Goal: Check status: Check status

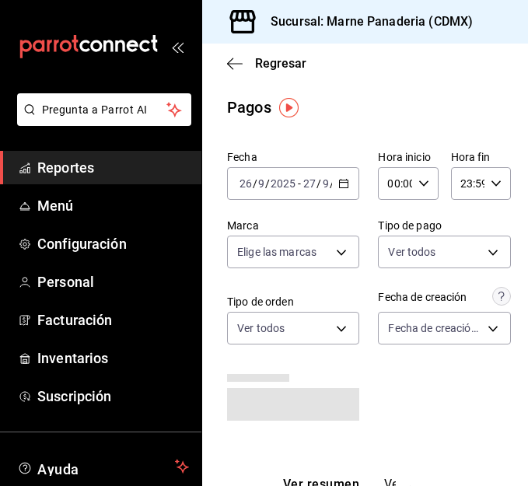
click at [334, 191] on div "[DATE] [DATE] - [DATE] [DATE]" at bounding box center [293, 183] width 132 height 33
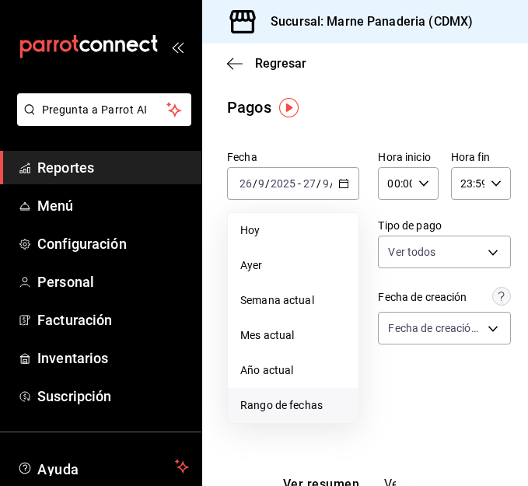
click at [276, 416] on li "Rango de fechas" at bounding box center [293, 405] width 131 height 35
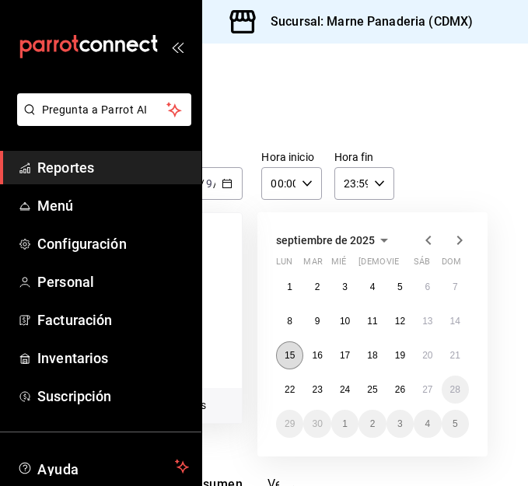
scroll to position [0, 130]
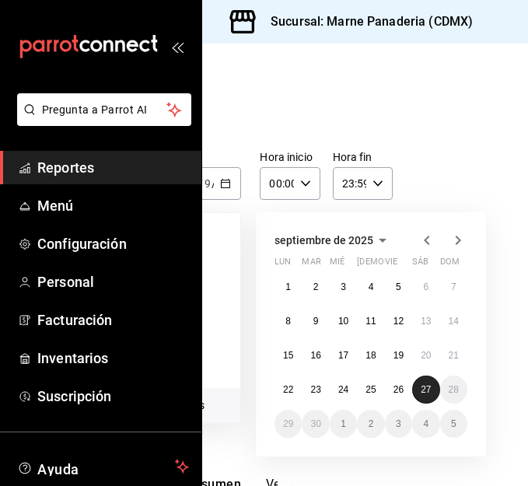
click at [420, 384] on abbr "27" at bounding box center [425, 389] width 10 height 11
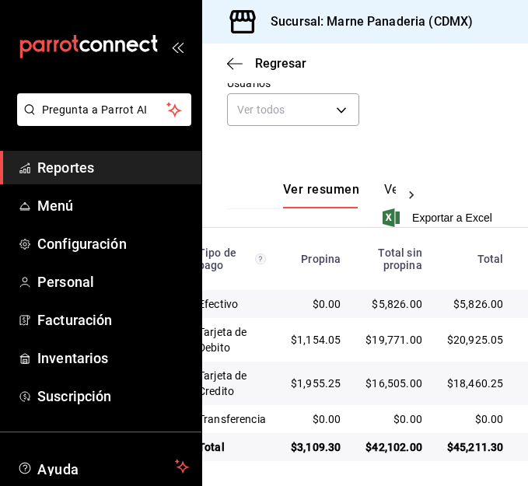
scroll to position [300, 0]
click at [76, 174] on span "Reportes" at bounding box center [113, 167] width 152 height 21
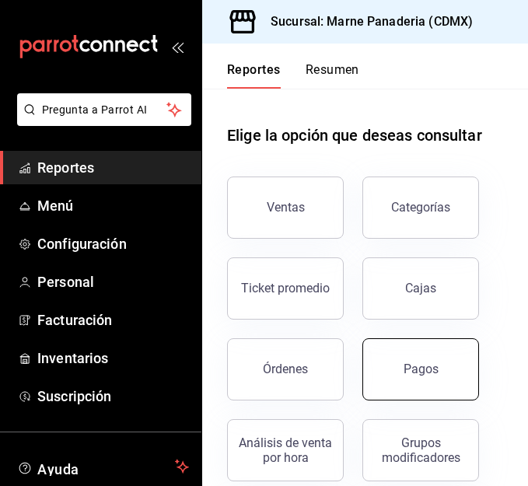
click at [434, 386] on button "Pagos" at bounding box center [420, 369] width 117 height 62
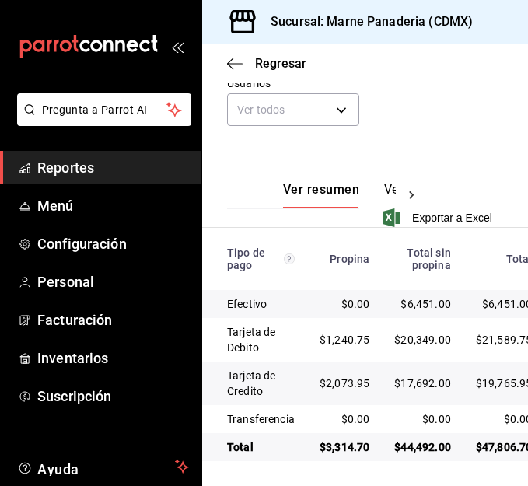
scroll to position [300, 0]
